Goal: Task Accomplishment & Management: Use online tool/utility

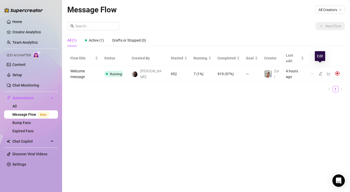
click at [319, 72] on icon "edit" at bounding box center [320, 74] width 4 height 4
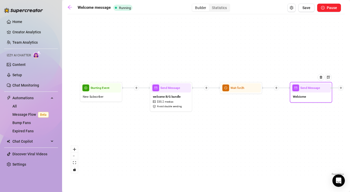
click at [294, 94] on span "Welciome" at bounding box center [299, 96] width 13 height 5
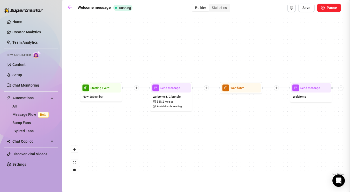
type textarea "Hi love. Welcome to my page 💕 I’m happy to have you here. Where are you from? ☺️"
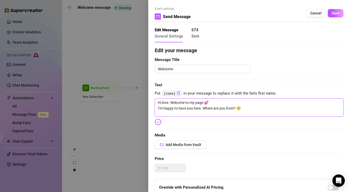
drag, startPoint x: 242, startPoint y: 108, endPoint x: 153, endPoint y: 110, distance: 90.0
click at [153, 110] on div "Event settings Send Message Cancel Save Edit Message General Settings 573 Sent …" at bounding box center [249, 96] width 202 height 192
type textarea "Hi love. Welcome to my page 💕"
type textarea "Hi love. Welcome to my page 💕 H"
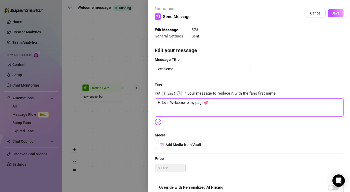
type textarea "Hi love. Welcome to my page 💕 H"
type textarea "Hi love. Welcome to my page 💕 Ha"
type textarea "Hi love. Welcome to my page 💕 Hap"
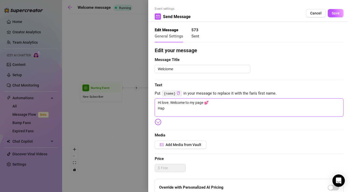
type textarea "Hi love. Welcome to my page 💕 Happ"
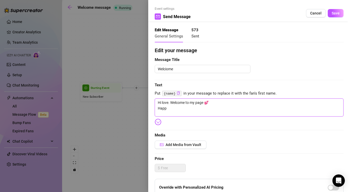
type textarea "Hi love. Welcome to my page 💕 Happ"
type textarea "Hi love. Welcome to my page 💕 Happy"
type textarea "Hi love. Welcome to my page 💕 Happy y"
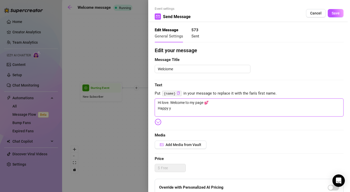
type textarea "Hi love. Welcome to my page 💕 Happy yp"
type textarea "Hi love. Welcome to my page 💕 Happy ypu"
type textarea "Hi love. Welcome to my page 💕 Happy yp"
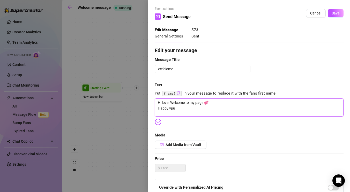
type textarea "Hi love. Welcome to my page 💕 Happy yp"
type textarea "Hi love. Welcome to my page 💕 Happy y"
type textarea "Hi love. Welcome to my page 💕 Happy"
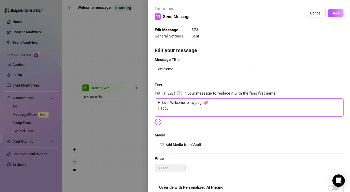
type textarea "Hi love. Welcome to my page 💕 Happy y"
type textarea "Hi love. Welcome to my page 💕 Happy yo"
type textarea "Hi love. Welcome to my page 💕 Happy you"
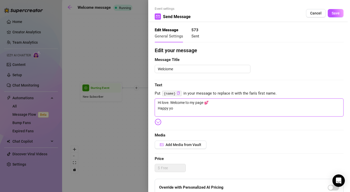
type textarea "Hi love. Welcome to my page 💕 Happy you"
type textarea "Hi love. Welcome to my page 💕 Happy you a"
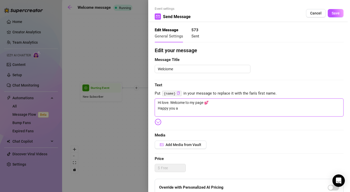
type textarea "Hi love. Welcome to my page 💕 Happy you ar"
type textarea "Hi love. Welcome to my page 💕 Happy you are"
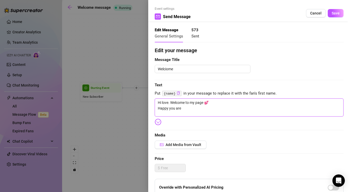
type textarea "Hi love. Welcome to my page 💕 Happy you are"
type textarea "Hi love. Welcome to my page 💕 Happy you are h"
type textarea "Hi love. Welcome to my page 💕 Happy you are her"
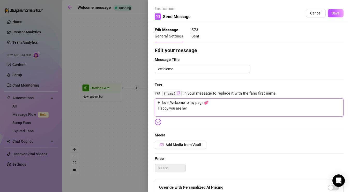
type textarea "Hi love. Welcome to my page 💕 Happy you are here"
type textarea "Hi love. Welcome to my page 💕 Happy you are here>"
type textarea "Hi love. Welcome to my page 💕 Happy you are here"
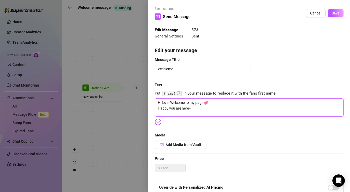
type textarea "Hi love. Welcome to my page 💕 Happy you are here"
type textarea "Hi love. Welcome to my page 💕 Happy you are here!"
drag, startPoint x: 196, startPoint y: 110, endPoint x: 159, endPoint y: 110, distance: 37.0
click at [159, 110] on textarea "Hi love. Welcome to my page 💕 Happy you are here!" at bounding box center [249, 107] width 189 height 18
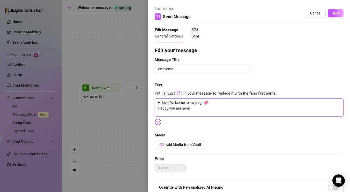
type textarea "Hi love. Welcome to my page 💕 H"
type textarea "Hi love. Welcome to my page 💕"
type textarea "Hi love. Welcome to my page 💕 E"
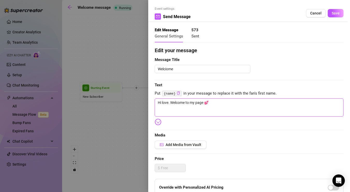
type textarea "Hi love. Welcome to my page 💕 E"
type textarea "Hi love. Welcome to my page 💕 Ex"
type textarea "Hi love. Welcome to my page 💕 Exc"
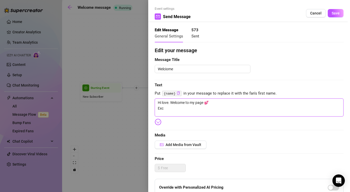
type textarea "Hi love. Welcome to my page 💕 Exci"
type textarea "Hi love. Welcome to my page 💕 Excit"
type textarea "Hi love. Welcome to my page 💕 Excite"
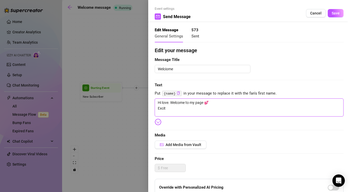
type textarea "Hi love. Welcome to my page 💕 Excite"
type textarea "Hi love. Welcome to my page 💕 Excites"
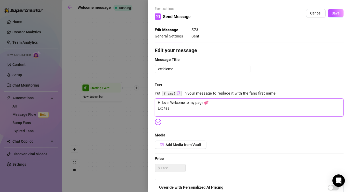
type textarea "Hi love. Welcome to my page 💕 Excites t"
type textarea "Hi love. Welcome to my page 💕 Excites"
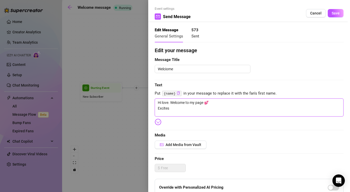
type textarea "Hi love. Welcome to my page 💕 Excites"
type textarea "Hi love. Welcome to my page 💕 Excite"
type textarea "Hi love. Welcome to my page 💕 Excited"
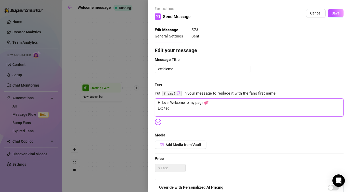
type textarea "Hi love. Welcome to my page 💕 Excited"
type textarea "Hi love. Welcome to my page 💕 Excited t"
type textarea "Hi love. Welcome to my page 💕 Excited to"
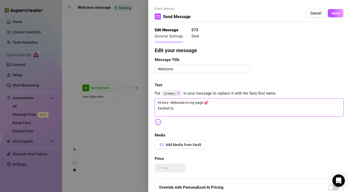
type textarea "Hi love. Welcome to my page 💕 Excited to"
type textarea "Hi love. Welcome to my page 💕 Excited to h"
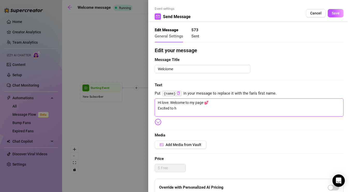
type textarea "Hi love. Welcome to my page 💕 Excited to ha"
type textarea "Hi love. Welcome to my page 💕 Excited to hav"
type textarea "Hi love. Welcome to my page 💕 Excited to have"
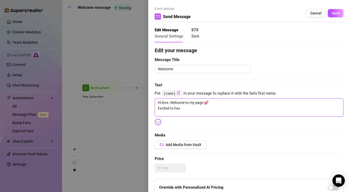
type textarea "Hi love. Welcome to my page 💕 Excited to have"
type textarea "Hi love. Welcome to my page 💕 Excited to have y"
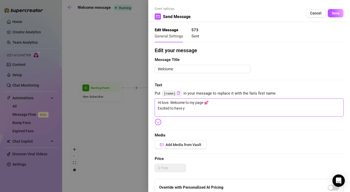
type textarea "Hi love. Welcome to my page 💕 Excited to have yo"
type textarea "Hi love. Welcome to my page 💕 Excited to have you"
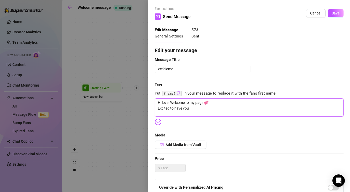
type textarea "Hi love. Welcome to my page 💕 Excited to have you"
type textarea "Hi love. Welcome to my page 💕 Excited to have you h"
type textarea "Hi love. Welcome to my page 💕 Excited to have you he"
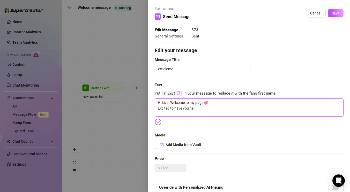
type textarea "Hi love. Welcome to my page 💕 Excited to have you her"
type textarea "Hi love. Welcome to my page 💕 Excited to have you here"
type textarea "Hi love. Welcome to my page 💕 Excited to have you here?"
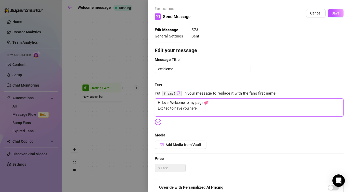
type textarea "Hi love. Welcome to my page 💕 Excited to have you here?"
type textarea "Hi love. Welcome to my page 💕 Excited to have you here"
type textarea "Hi love. Welcome to my page 💕 Excited to have you here!"
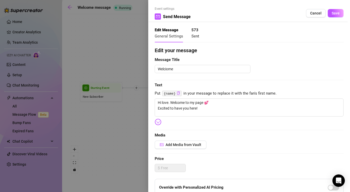
click at [335, 14] on span "Save" at bounding box center [335, 13] width 8 height 4
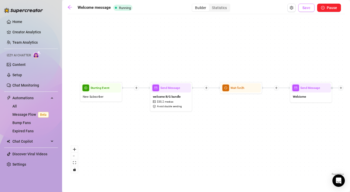
click at [309, 10] on button "Save" at bounding box center [306, 8] width 16 height 8
click at [70, 7] on icon "arrow-left" at bounding box center [69, 7] width 5 height 5
